Goal: Find specific page/section: Find specific page/section

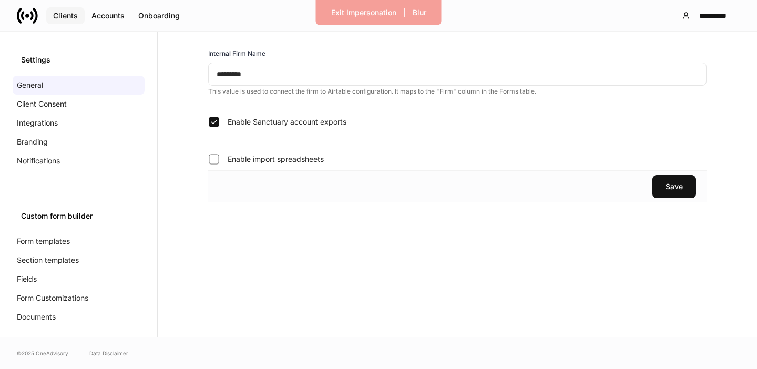
click at [70, 7] on button "Clients" at bounding box center [65, 15] width 38 height 17
